Goal: Task Accomplishment & Management: Use online tool/utility

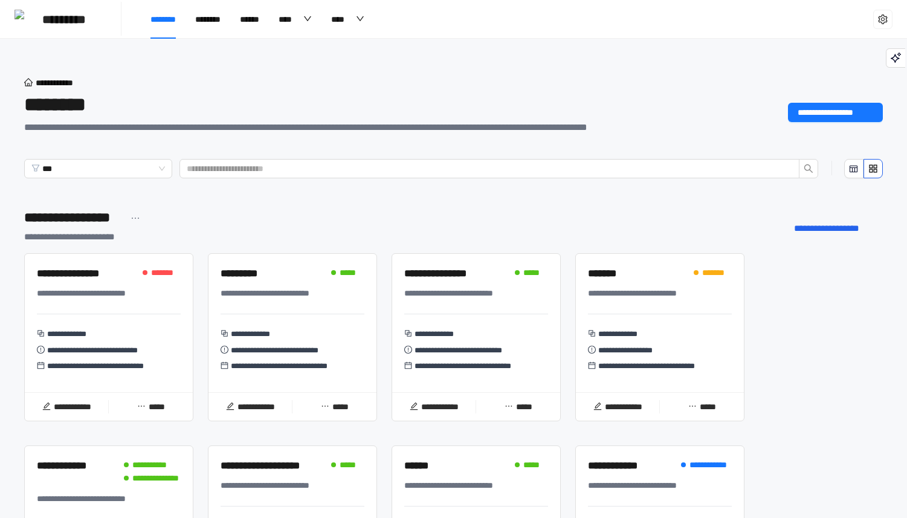
click at [143, 271] on span at bounding box center [145, 272] width 5 height 5
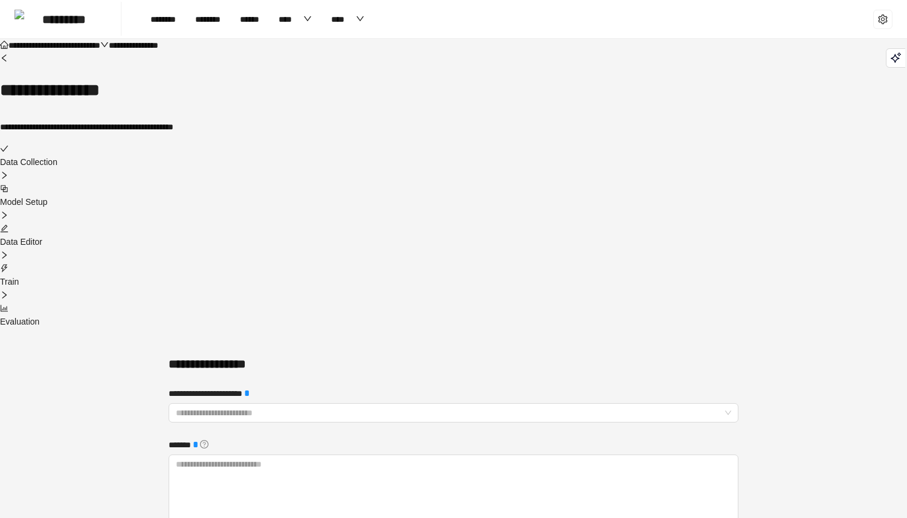
click at [486, 222] on div at bounding box center [453, 228] width 907 height 13
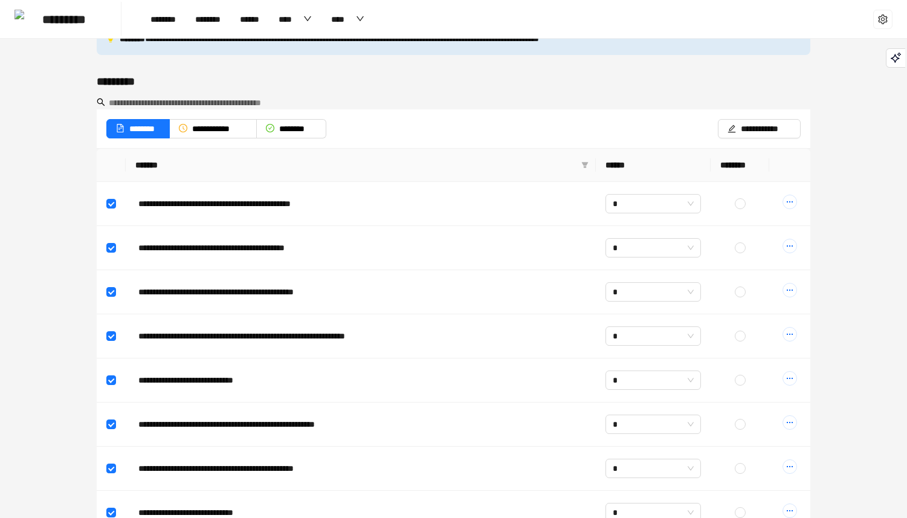
scroll to position [309, 0]
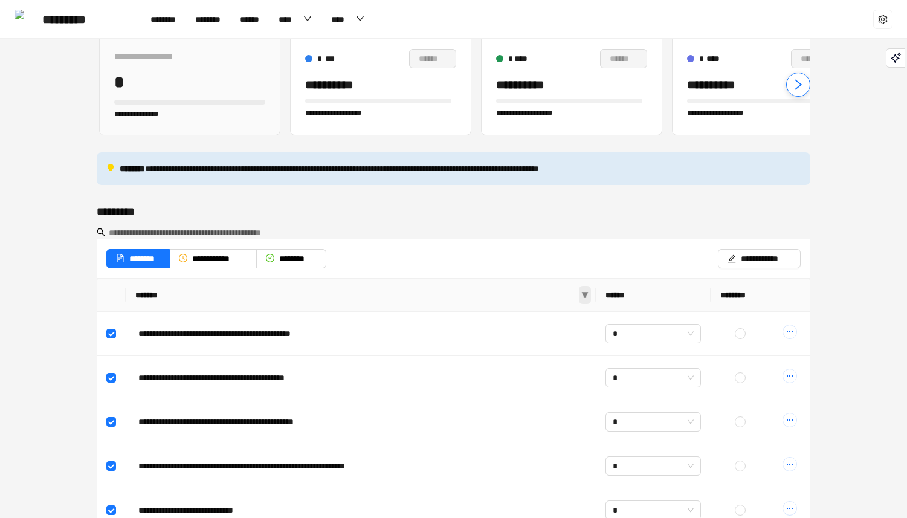
click at [583, 292] on icon "filter" at bounding box center [585, 295] width 7 height 6
click at [588, 286] on span at bounding box center [585, 295] width 12 height 18
click at [539, 207] on input at bounding box center [521, 198] width 127 height 19
type input "*"
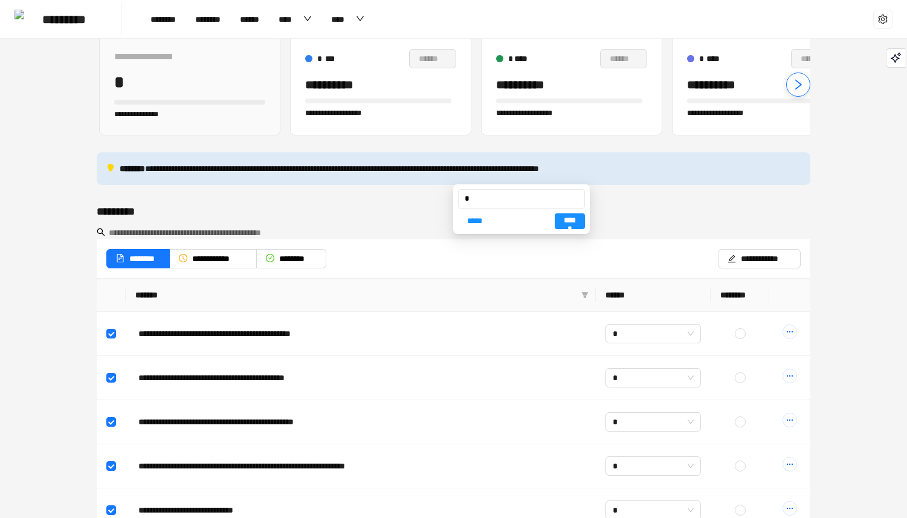
click at [564, 216] on button "******" at bounding box center [570, 221] width 30 height 16
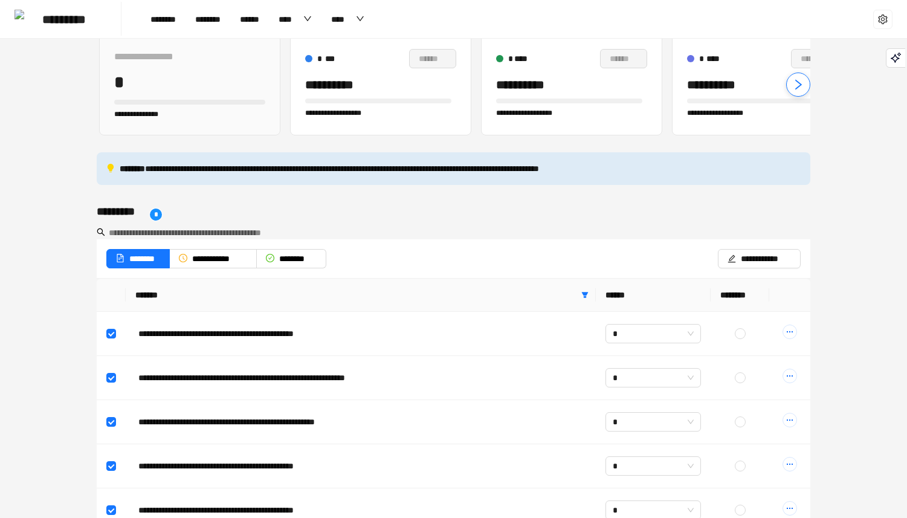
scroll to position [247, 0]
